Goal: Information Seeking & Learning: Learn about a topic

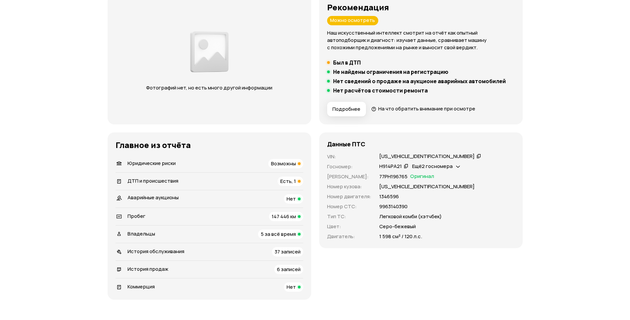
scroll to position [100, 0]
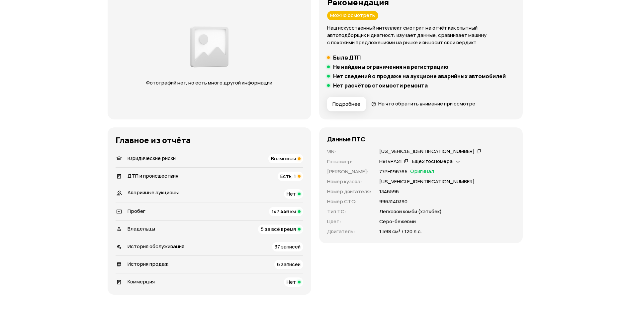
click at [232, 64] on div "Фотографий нет, но есть много другой информации" at bounding box center [210, 54] width 166 height 90
click at [210, 51] on img at bounding box center [209, 47] width 42 height 48
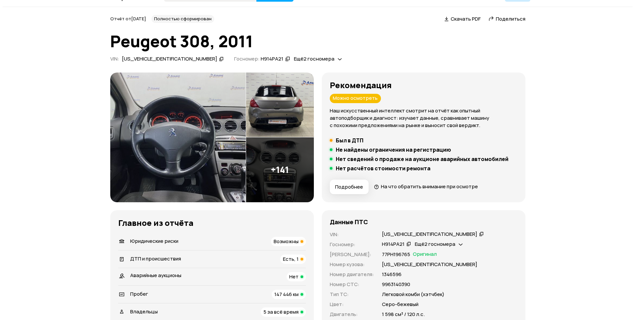
scroll to position [0, 0]
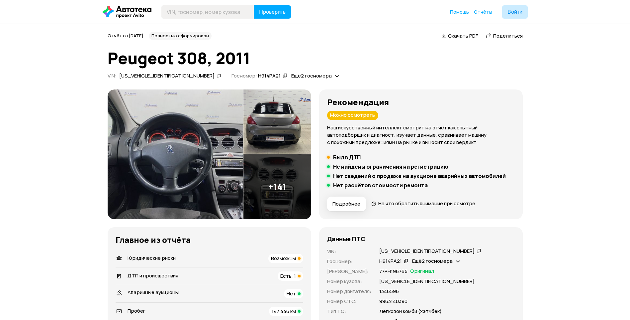
click at [279, 124] on img at bounding box center [277, 121] width 68 height 65
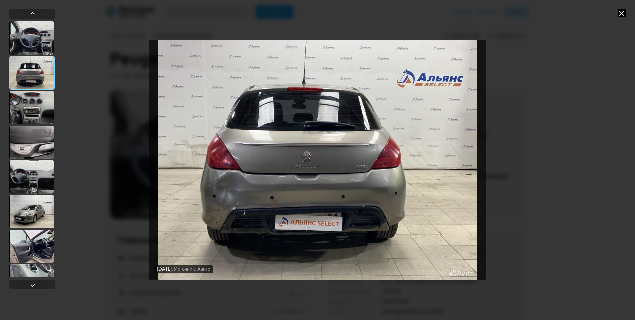
click at [33, 122] on div at bounding box center [31, 107] width 45 height 33
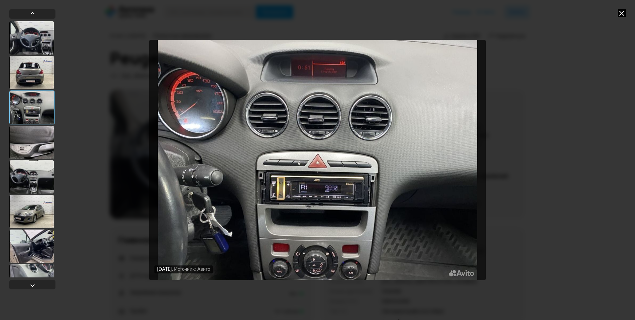
click at [31, 145] on div at bounding box center [31, 142] width 45 height 33
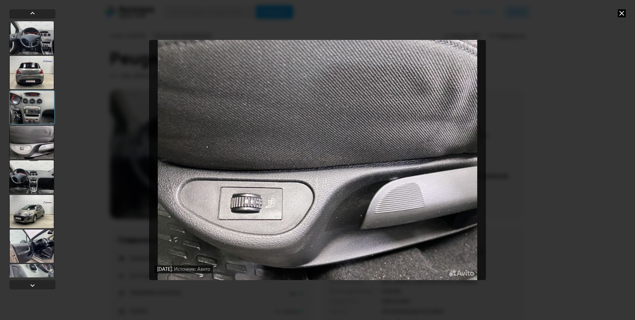
click at [22, 167] on div at bounding box center [31, 176] width 45 height 33
click at [26, 171] on div at bounding box center [31, 176] width 45 height 33
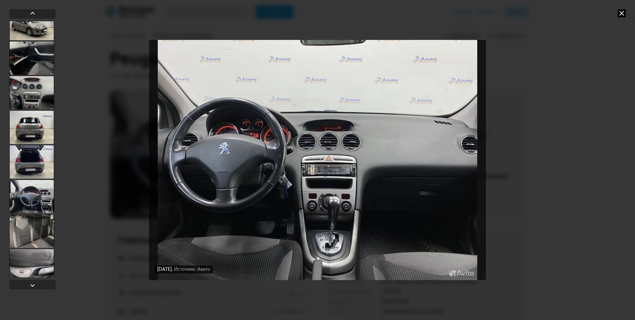
scroll to position [1063, 0]
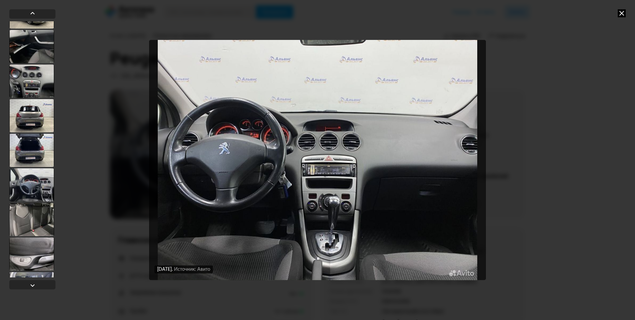
click at [26, 77] on div at bounding box center [31, 80] width 45 height 33
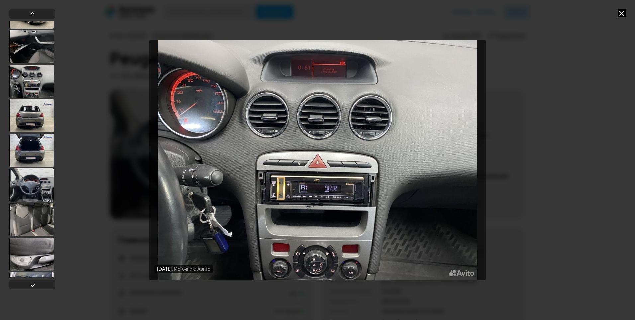
scroll to position [1062, 0]
click at [39, 109] on div at bounding box center [31, 116] width 45 height 33
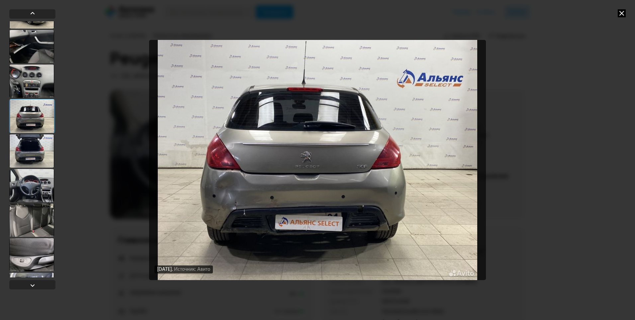
click at [36, 147] on div at bounding box center [31, 150] width 45 height 33
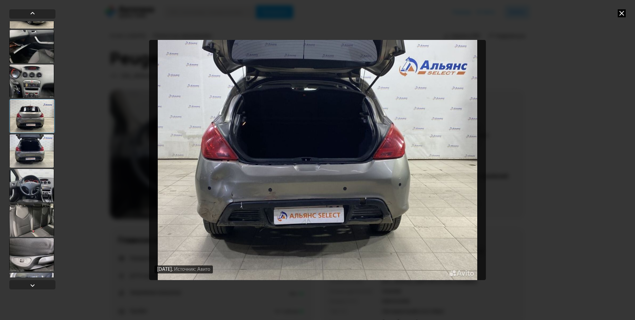
click at [35, 189] on div at bounding box center [31, 185] width 45 height 33
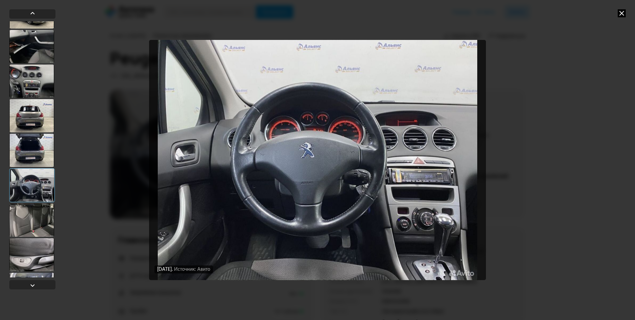
click at [313, 123] on img "Go to Slide 36" at bounding box center [317, 160] width 337 height 240
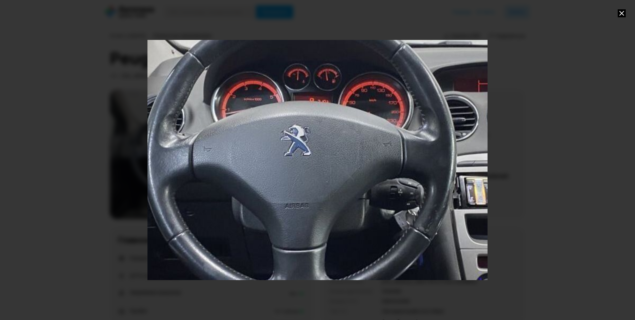
click at [315, 106] on div "Go to Slide 36" at bounding box center [317, 159] width 680 height 479
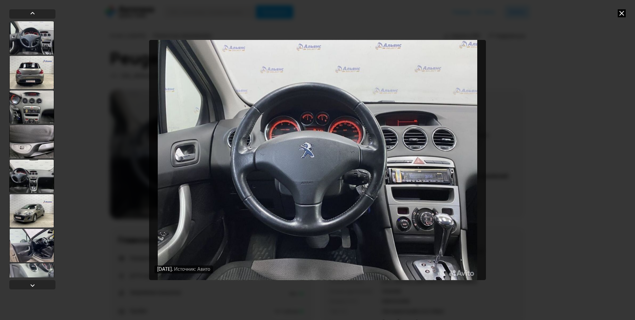
click at [27, 251] on div at bounding box center [31, 245] width 45 height 33
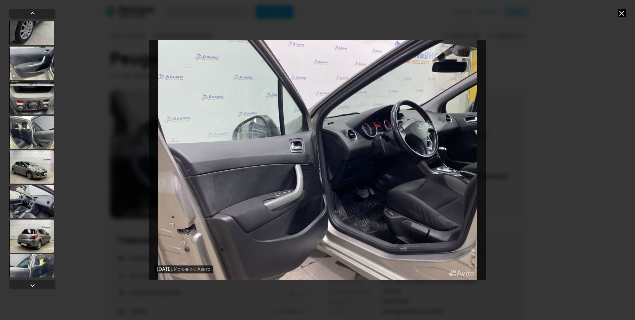
scroll to position [332, 0]
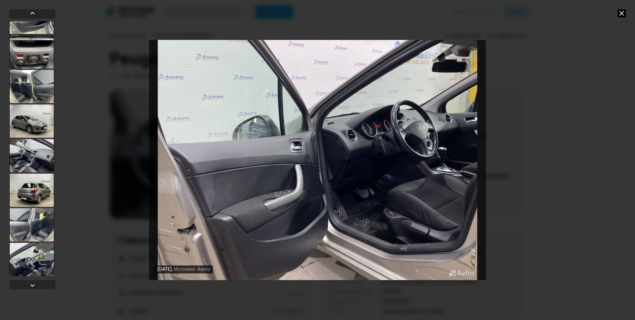
drag, startPoint x: 39, startPoint y: 223, endPoint x: 43, endPoint y: 224, distance: 4.0
click at [39, 223] on div at bounding box center [31, 224] width 45 height 33
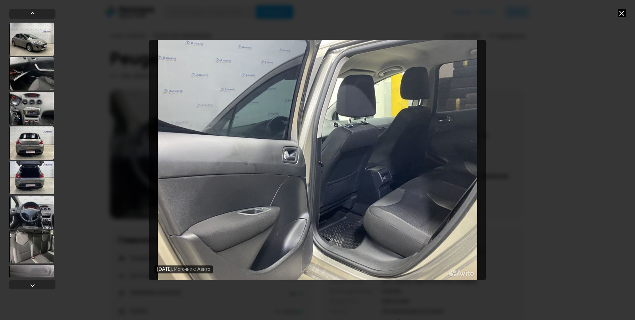
scroll to position [996, 0]
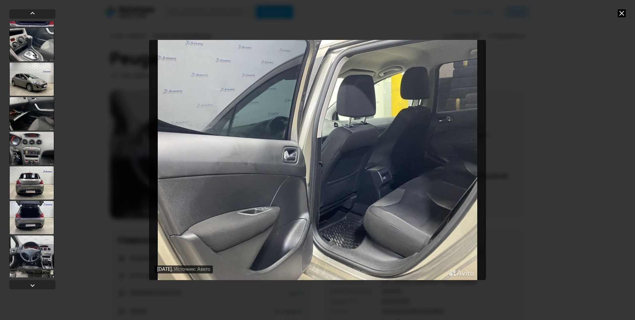
click at [34, 140] on div at bounding box center [31, 148] width 45 height 33
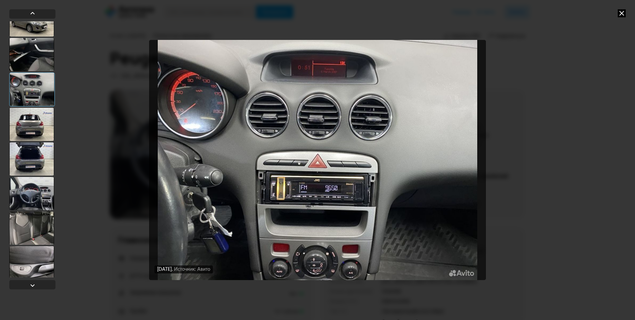
scroll to position [1062, 0]
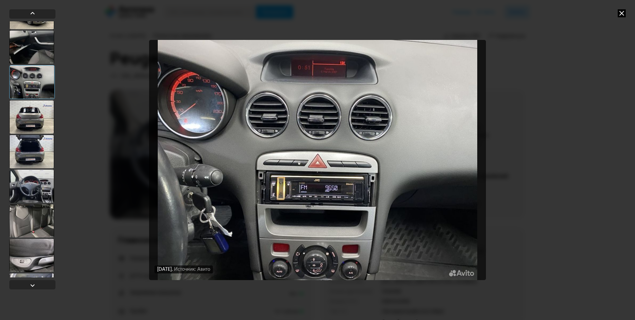
click at [31, 191] on div at bounding box center [31, 185] width 45 height 33
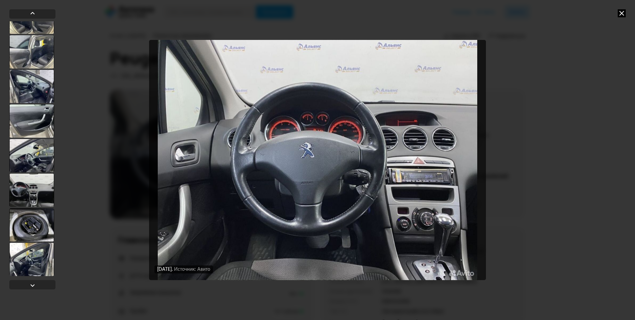
scroll to position [1660, 0]
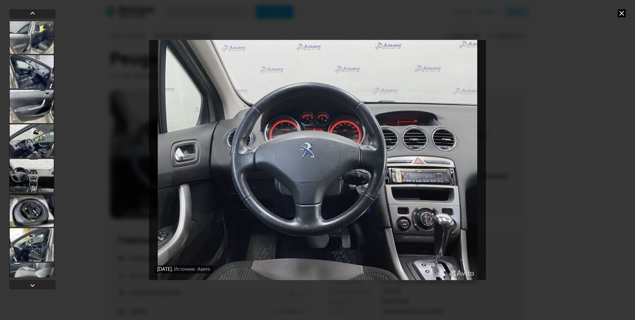
click at [27, 136] on div at bounding box center [31, 140] width 45 height 33
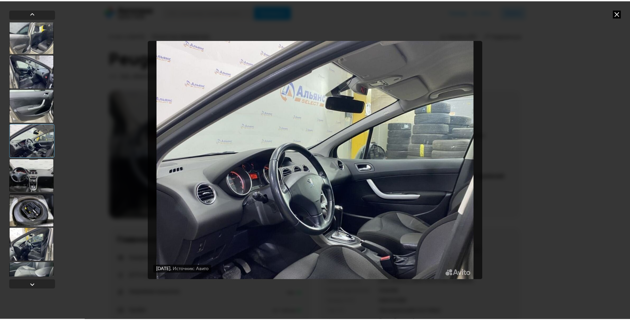
scroll to position [1659, 0]
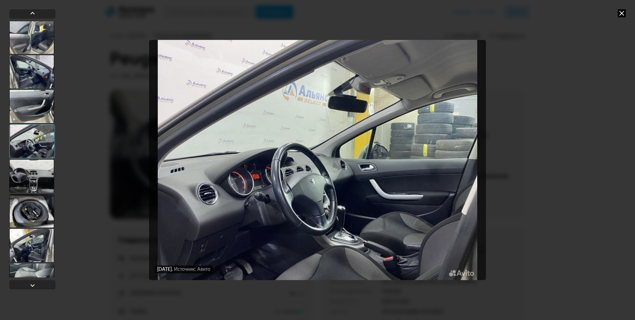
click at [253, 181] on img "Go to Slide 52" at bounding box center [317, 160] width 337 height 240
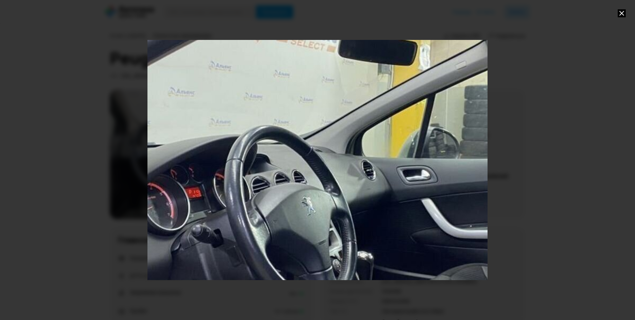
click at [620, 12] on icon at bounding box center [622, 13] width 8 height 8
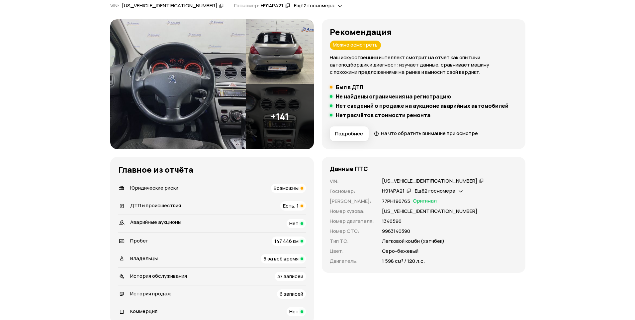
scroll to position [66, 0]
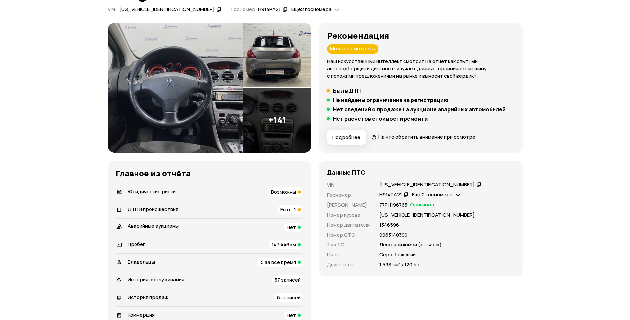
click at [205, 79] on img at bounding box center [176, 88] width 136 height 130
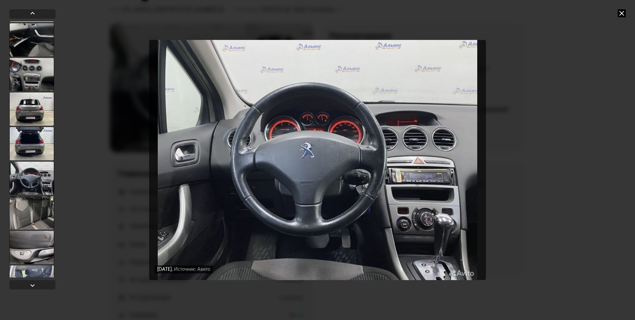
scroll to position [1063, 0]
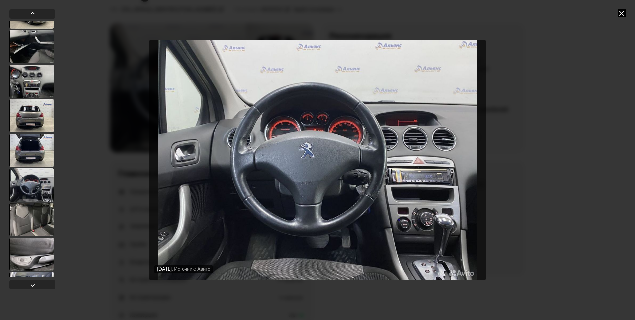
click at [49, 74] on div at bounding box center [31, 80] width 45 height 33
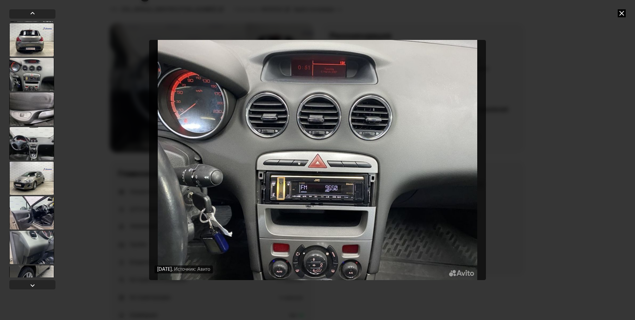
scroll to position [0, 0]
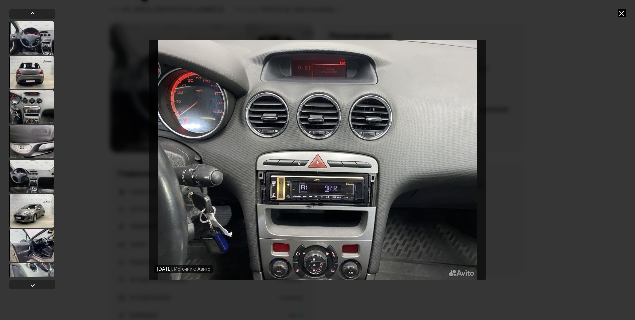
click at [30, 37] on div at bounding box center [31, 37] width 45 height 33
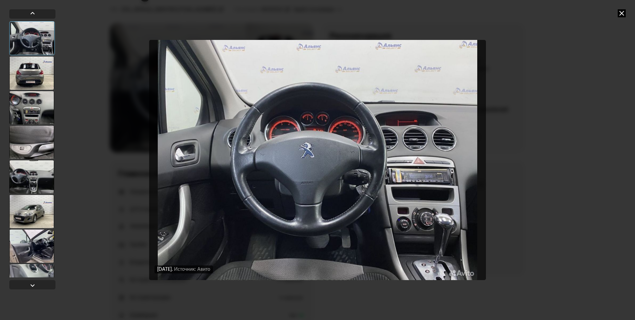
click at [31, 69] on div at bounding box center [31, 72] width 45 height 33
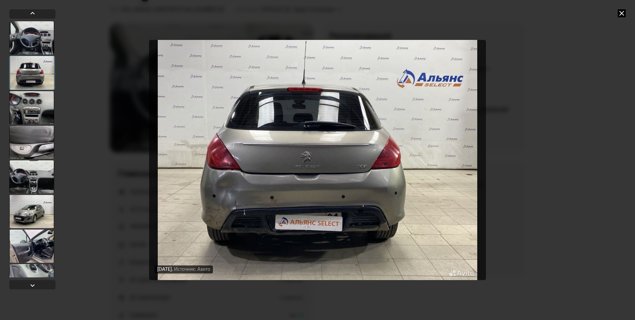
click at [35, 39] on div at bounding box center [31, 37] width 45 height 33
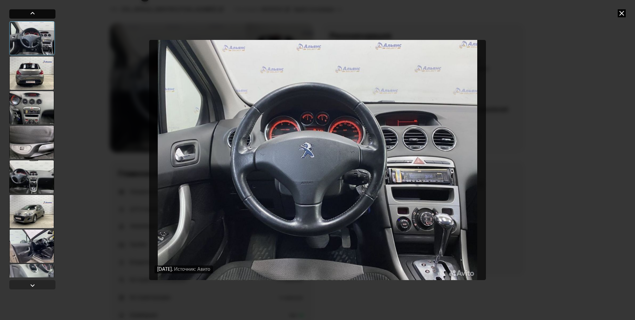
click at [31, 10] on div at bounding box center [33, 13] width 8 height 8
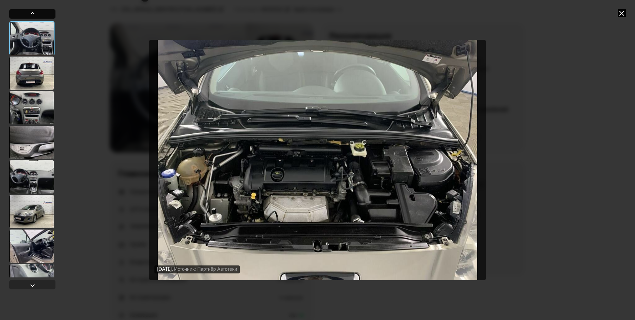
click at [31, 10] on div at bounding box center [33, 13] width 8 height 8
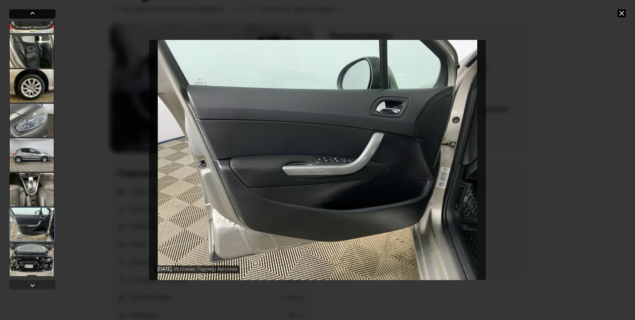
click at [31, 10] on div at bounding box center [33, 13] width 8 height 8
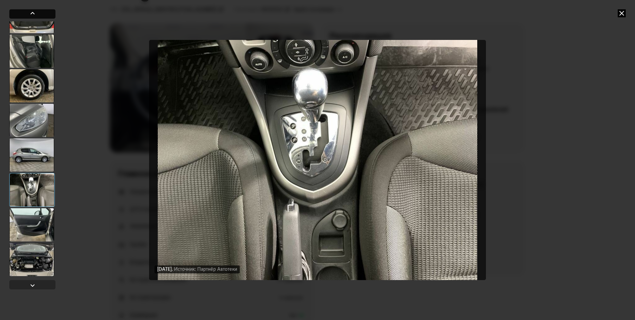
click at [31, 10] on div at bounding box center [33, 13] width 8 height 8
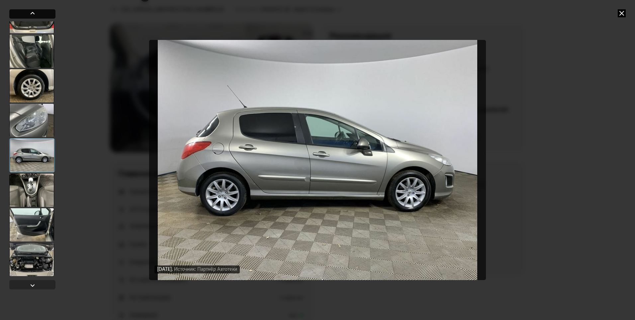
click at [31, 13] on div at bounding box center [33, 13] width 8 height 8
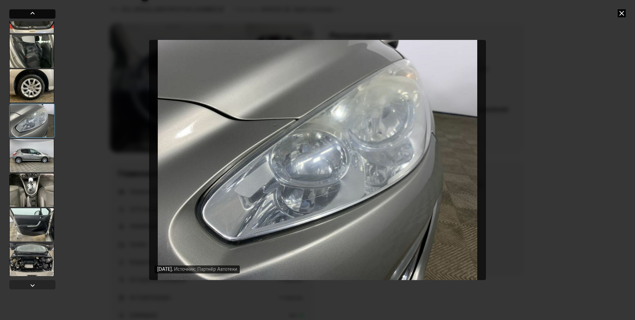
click at [31, 13] on div at bounding box center [33, 13] width 8 height 8
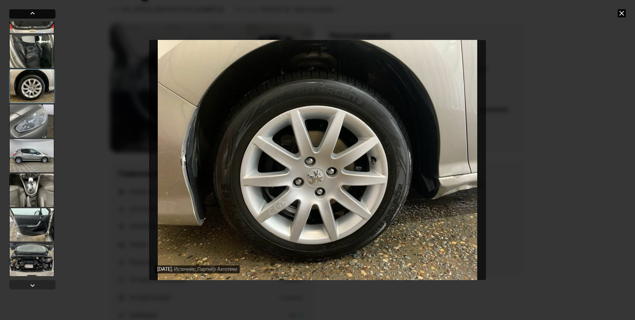
click at [31, 13] on div at bounding box center [33, 13] width 8 height 8
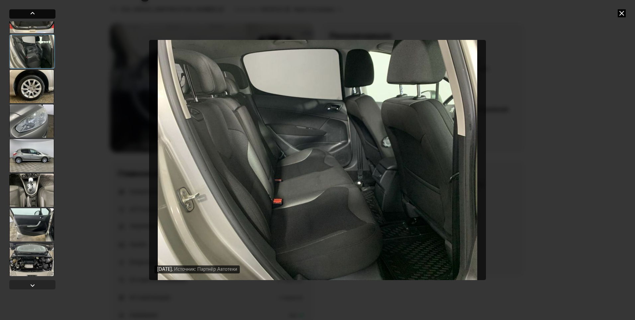
click at [31, 13] on div at bounding box center [33, 13] width 8 height 8
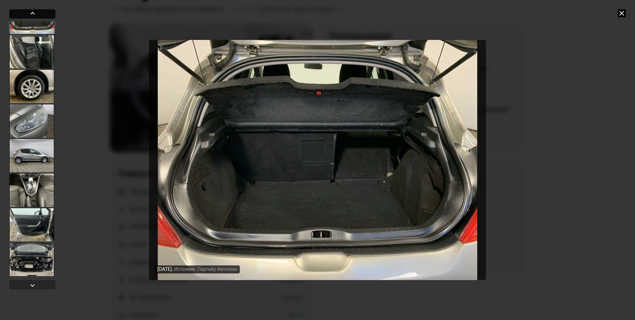
click at [31, 13] on div at bounding box center [33, 13] width 8 height 8
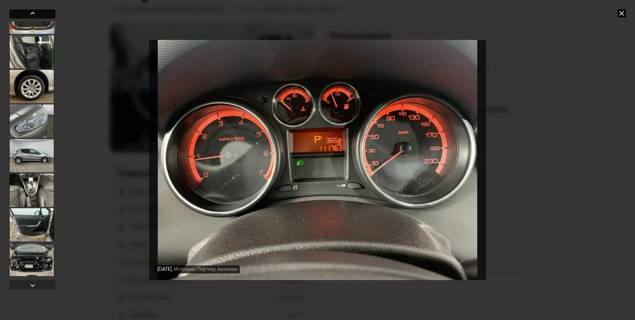
scroll to position [4496, 0]
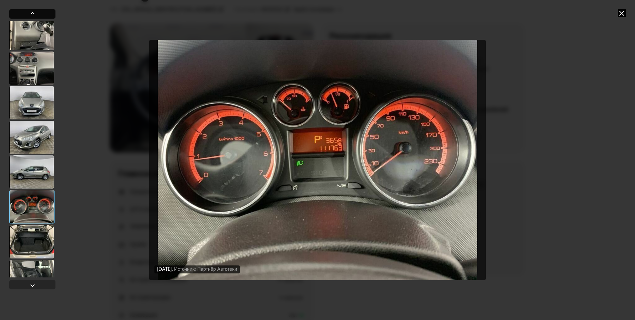
click at [31, 13] on div at bounding box center [33, 13] width 8 height 8
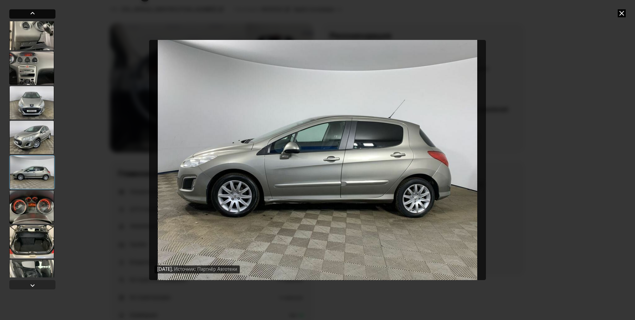
click at [31, 13] on div at bounding box center [33, 13] width 8 height 8
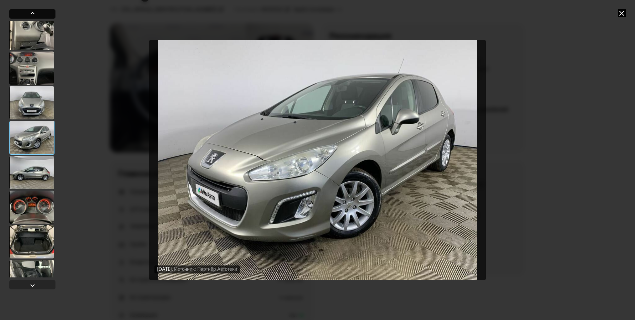
click at [31, 13] on div at bounding box center [33, 13] width 8 height 8
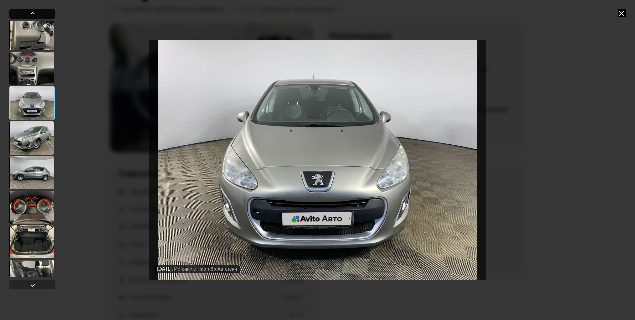
click at [31, 13] on div at bounding box center [33, 13] width 8 height 8
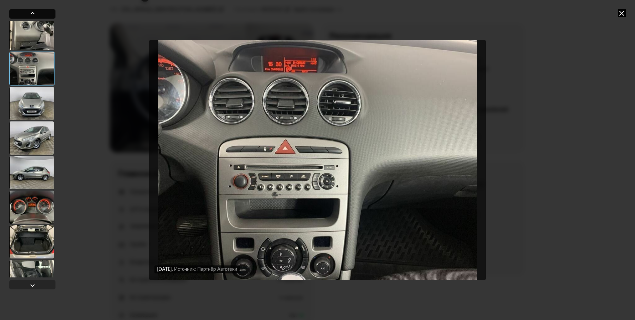
click at [31, 13] on div at bounding box center [33, 13] width 8 height 8
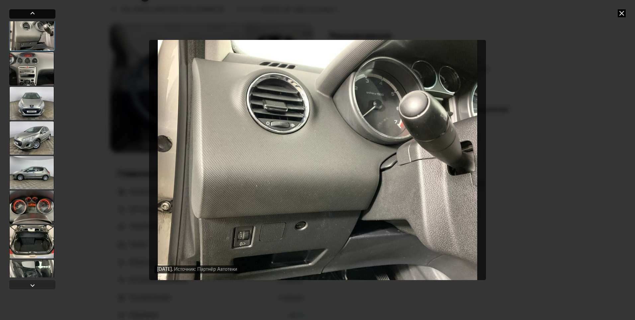
click at [31, 13] on div at bounding box center [33, 13] width 8 height 8
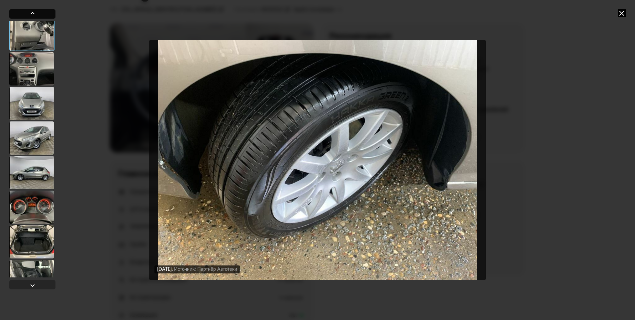
scroll to position [4296, 0]
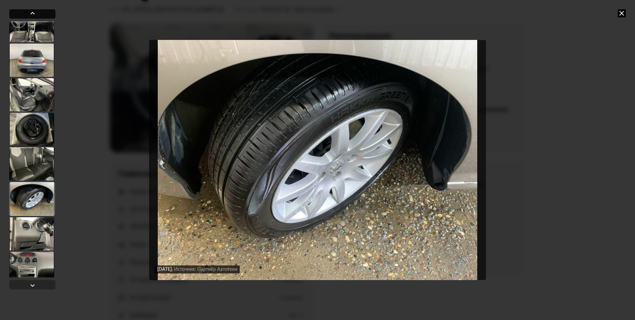
click at [31, 13] on div at bounding box center [33, 13] width 8 height 8
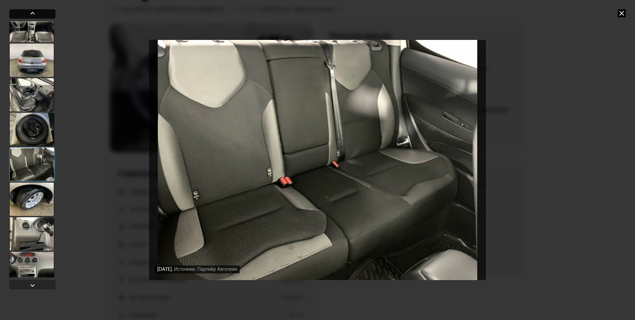
click at [31, 13] on div at bounding box center [33, 13] width 8 height 8
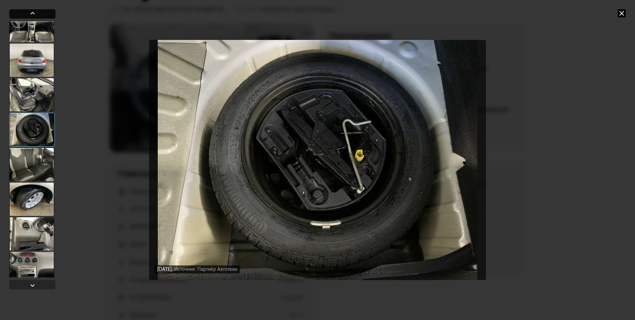
click at [31, 13] on div at bounding box center [33, 13] width 8 height 8
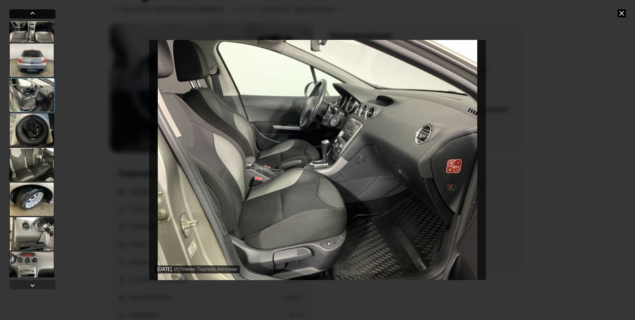
click at [31, 13] on div at bounding box center [33, 13] width 8 height 8
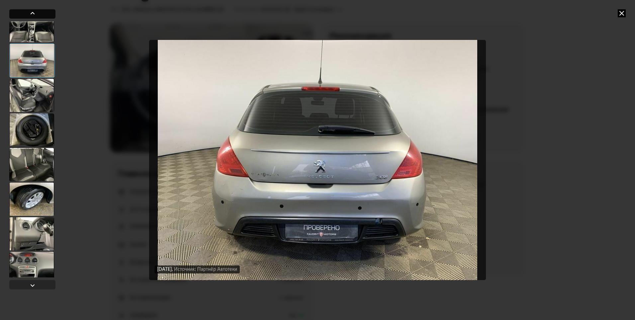
click at [31, 13] on div at bounding box center [33, 13] width 8 height 8
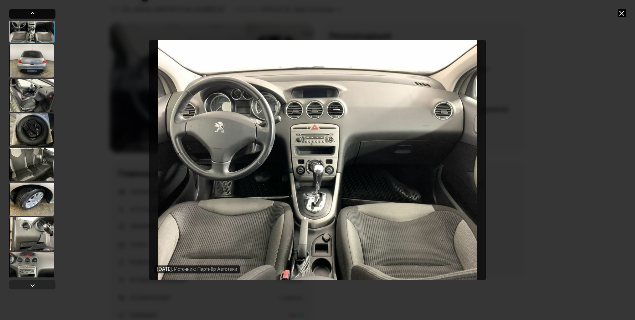
click at [31, 13] on div at bounding box center [33, 13] width 8 height 8
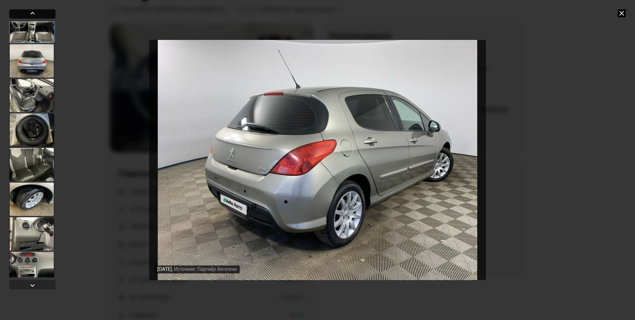
scroll to position [4097, 0]
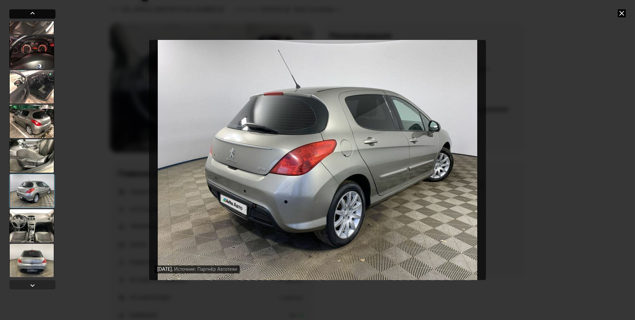
click at [31, 13] on div at bounding box center [33, 13] width 8 height 8
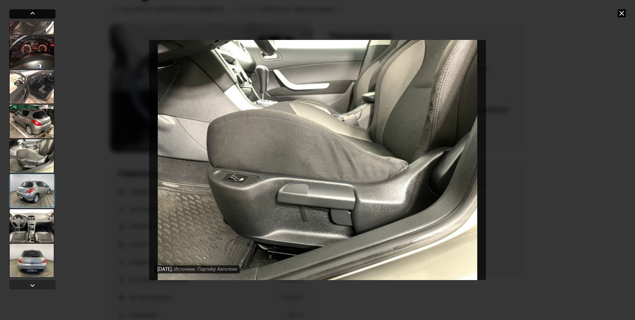
click at [31, 13] on div at bounding box center [33, 13] width 8 height 8
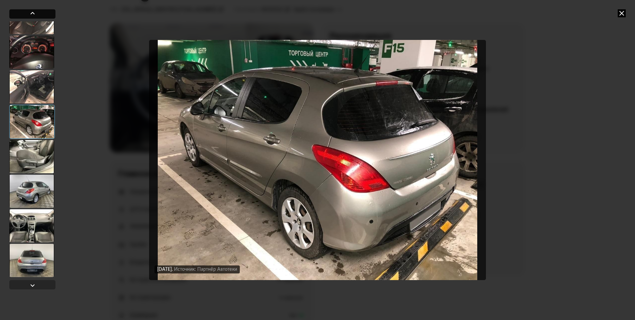
click at [31, 13] on div at bounding box center [33, 13] width 8 height 8
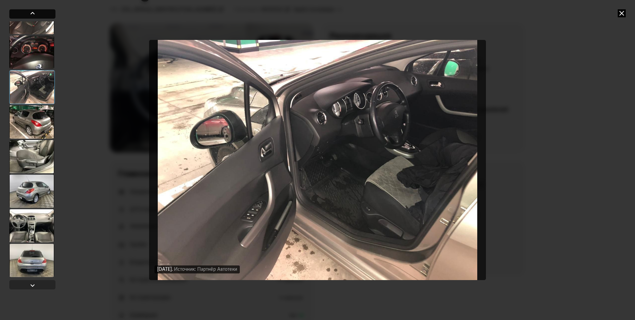
click at [31, 13] on div at bounding box center [33, 13] width 8 height 8
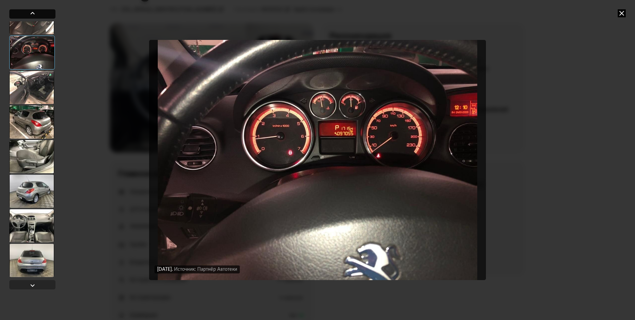
click at [35, 14] on div at bounding box center [33, 13] width 8 height 8
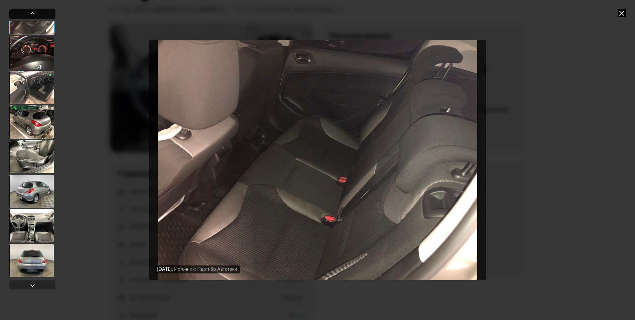
click at [35, 14] on div at bounding box center [33, 13] width 8 height 8
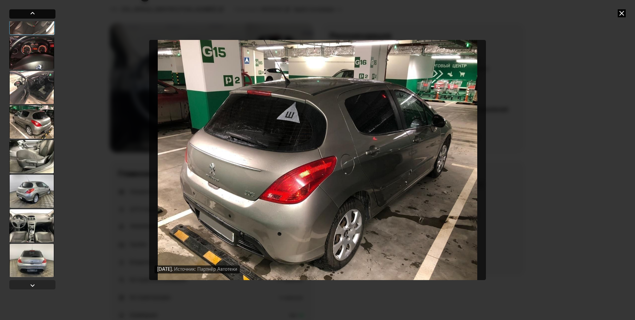
scroll to position [3898, 0]
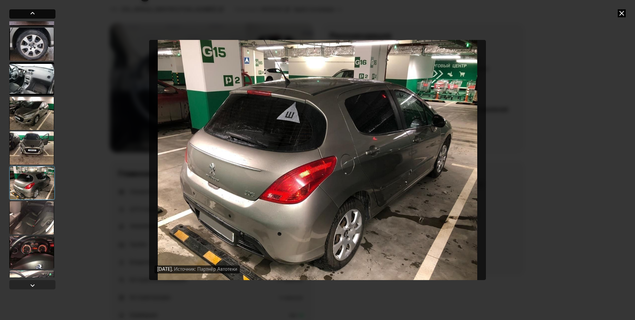
click at [35, 14] on div at bounding box center [33, 13] width 8 height 8
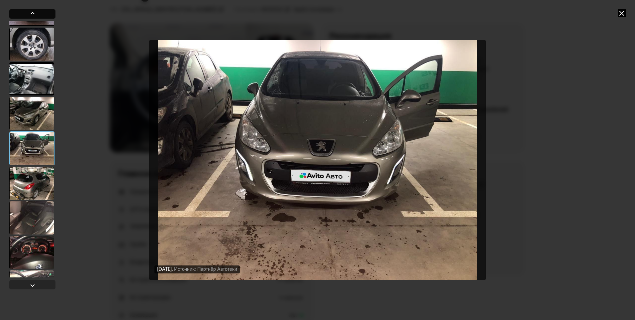
click at [35, 14] on div at bounding box center [33, 13] width 8 height 8
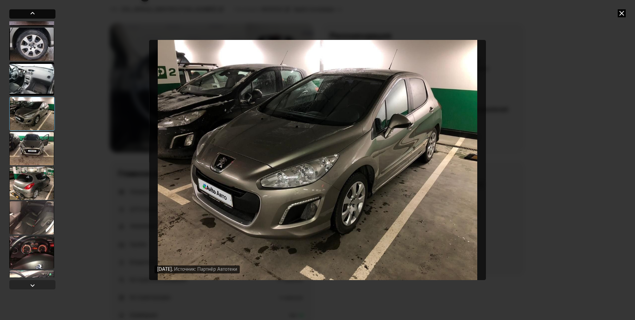
click at [35, 14] on div at bounding box center [33, 13] width 8 height 8
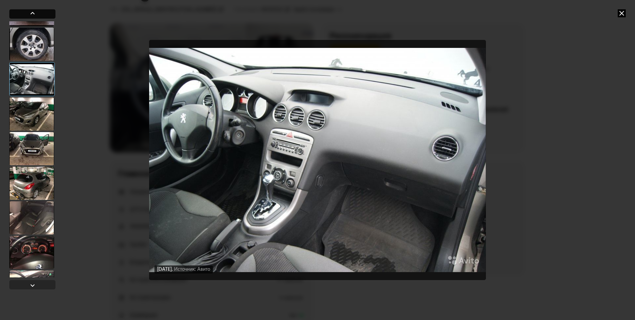
click at [35, 14] on div at bounding box center [33, 13] width 8 height 8
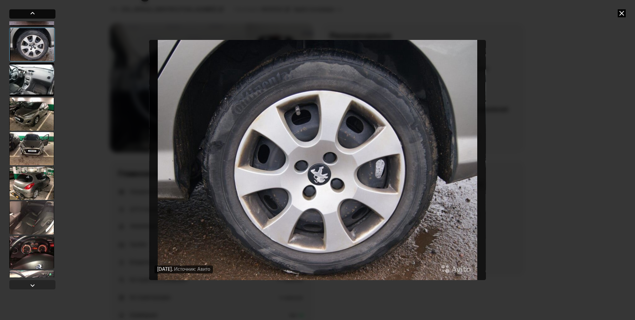
click at [35, 14] on div at bounding box center [33, 13] width 8 height 8
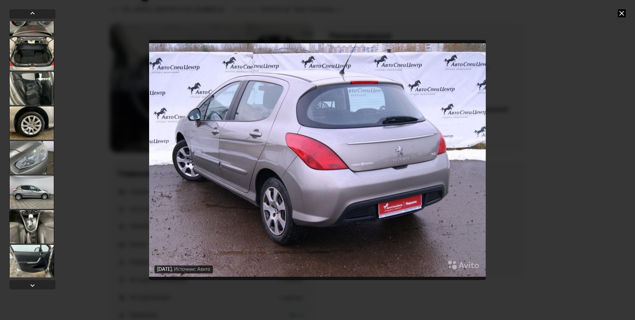
scroll to position [4720, 0]
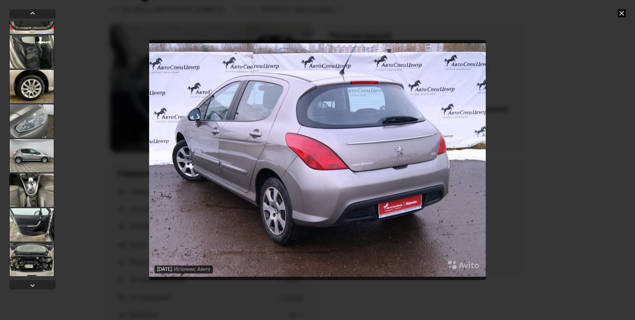
click at [36, 272] on div at bounding box center [31, 258] width 45 height 33
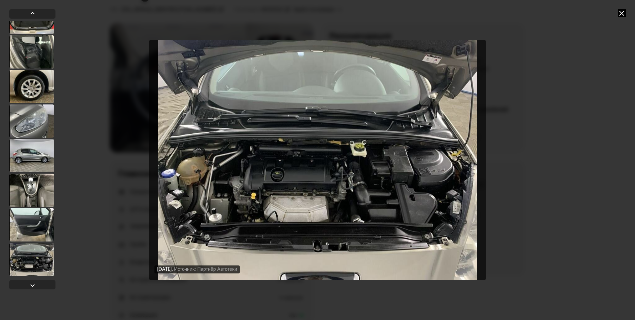
scroll to position [4719, 0]
click at [39, 12] on div at bounding box center [32, 13] width 46 height 9
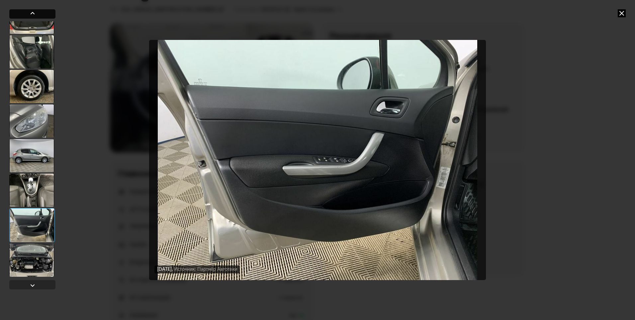
click at [39, 12] on div at bounding box center [32, 13] width 46 height 9
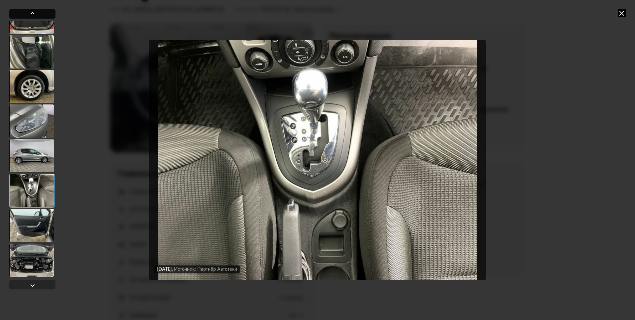
click at [39, 12] on div at bounding box center [32, 13] width 46 height 9
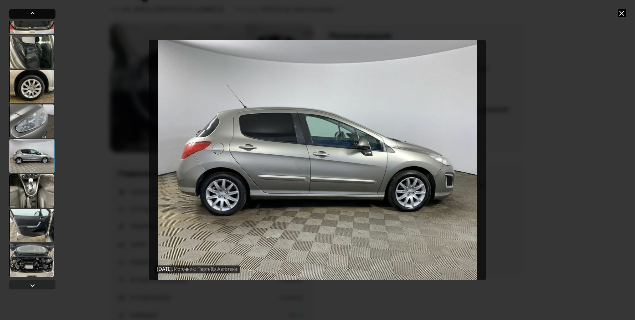
click at [39, 12] on div at bounding box center [32, 13] width 46 height 9
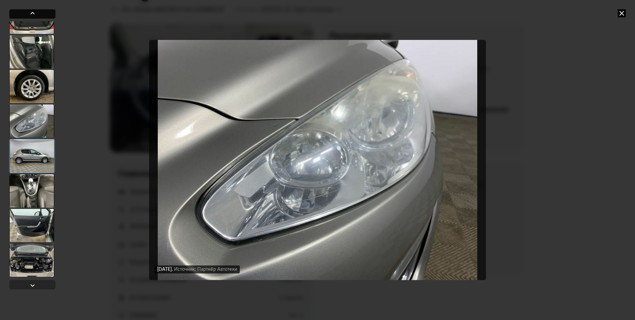
click at [39, 12] on div at bounding box center [32, 13] width 46 height 9
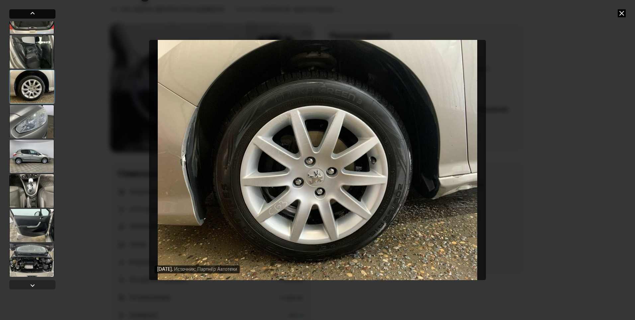
click at [39, 12] on div at bounding box center [32, 13] width 46 height 9
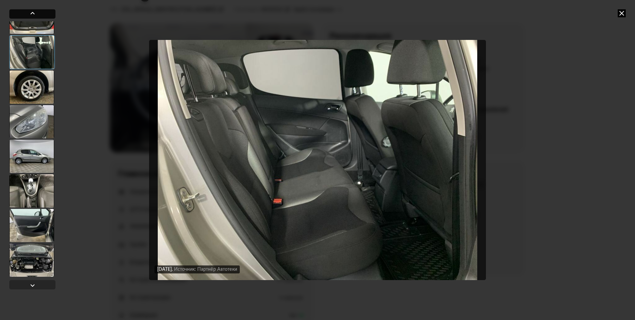
click at [39, 12] on div at bounding box center [32, 13] width 46 height 9
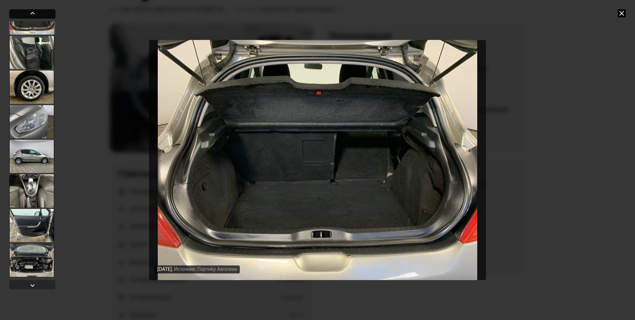
click at [39, 12] on div at bounding box center [32, 13] width 46 height 9
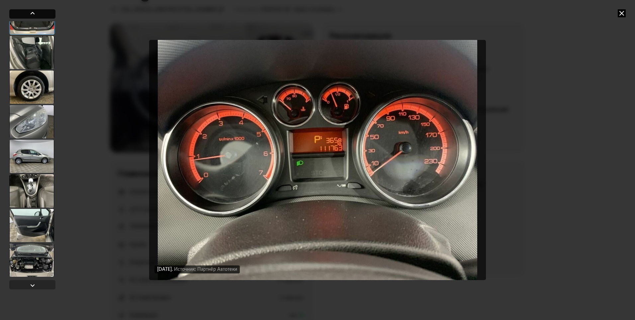
scroll to position [4496, 0]
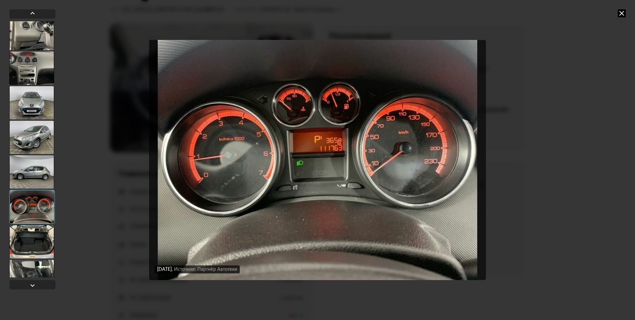
click at [238, 8] on div "[DATE] Источник: Авито [DATE] Источник: Авито [DATE] Источник: Авито [DATE] Ист…" at bounding box center [317, 160] width 340 height 320
